Goal: Information Seeking & Learning: Learn about a topic

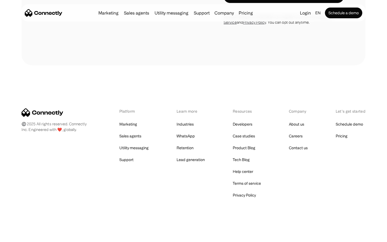
scroll to position [1017, 0]
